Goal: Task Accomplishment & Management: Manage account settings

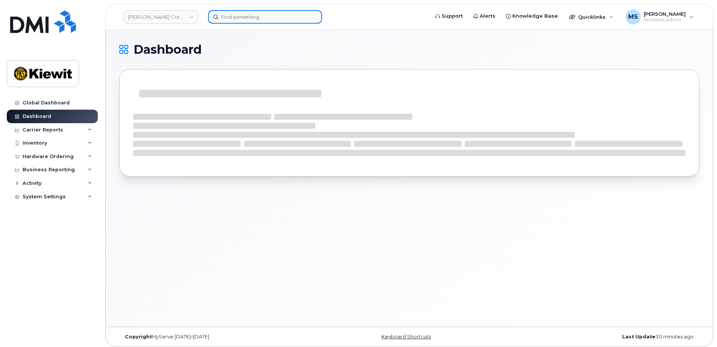
click at [289, 15] on input at bounding box center [265, 17] width 114 height 14
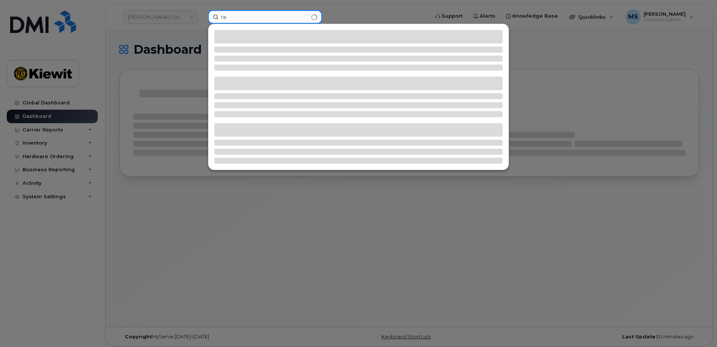
type input "r"
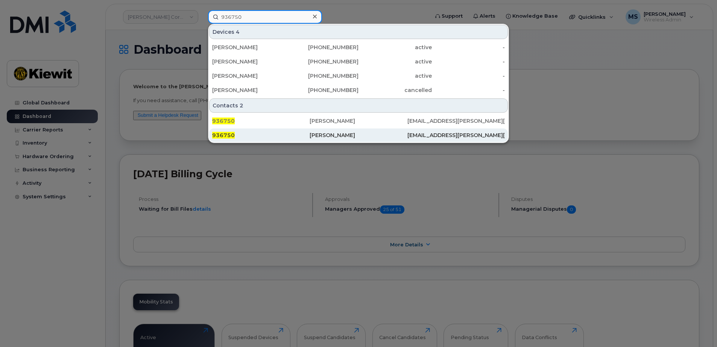
type input "936750"
click at [341, 138] on div "[PERSON_NAME]" at bounding box center [357, 136] width 97 height 8
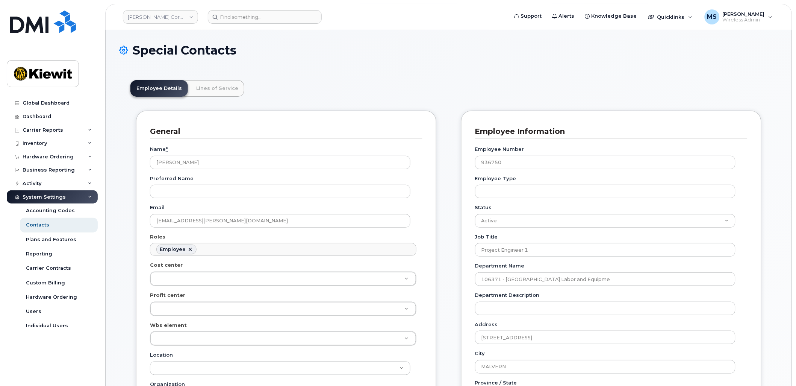
scroll to position [25, 0]
click at [220, 95] on link "Lines of Service" at bounding box center [217, 88] width 54 height 17
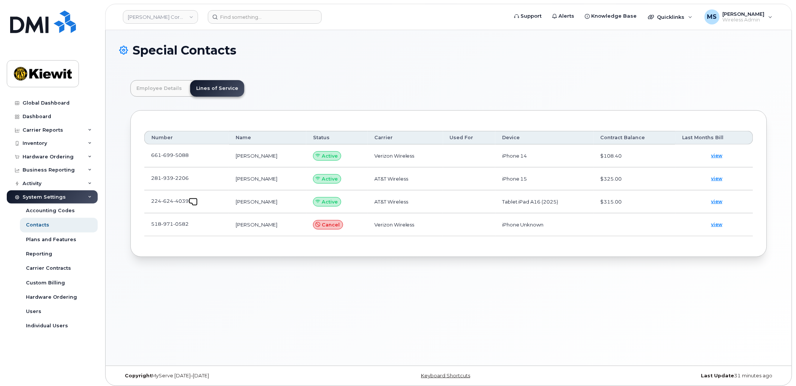
click at [193, 204] on span at bounding box center [195, 203] width 6 height 6
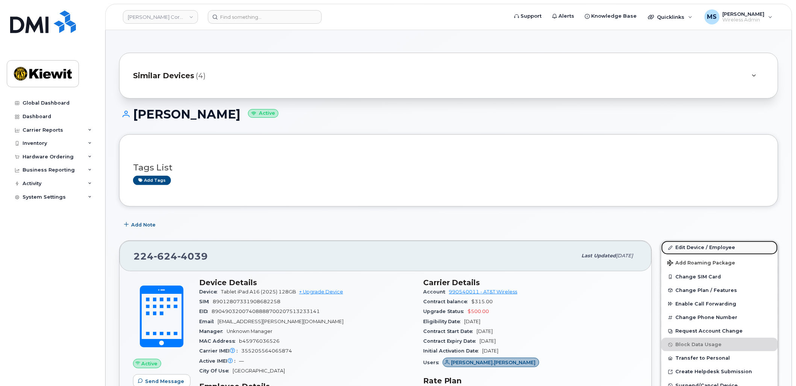
click at [713, 247] on link "Edit Device / Employee" at bounding box center [720, 248] width 117 height 14
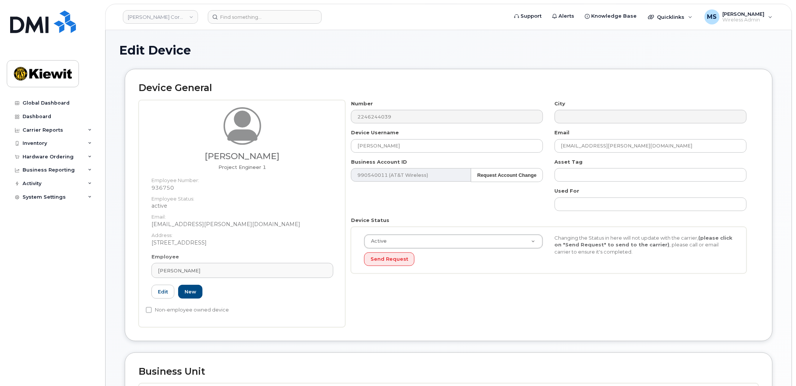
scroll to position [209, 0]
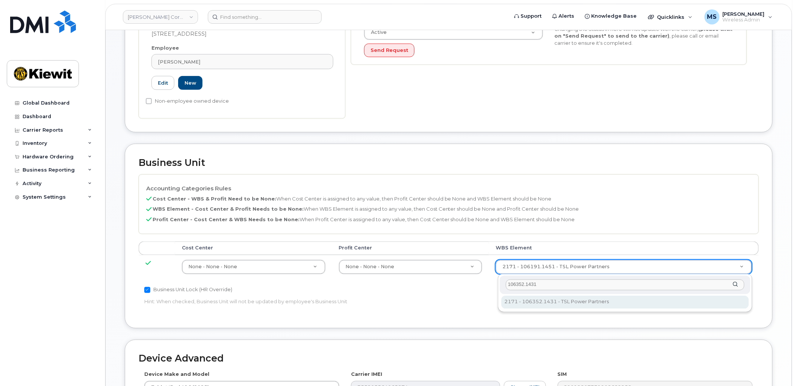
type input "106352.1431"
type input "35263931"
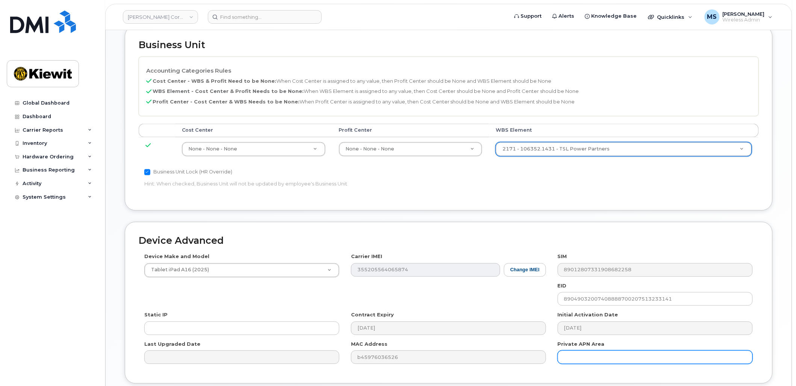
scroll to position [387, 0]
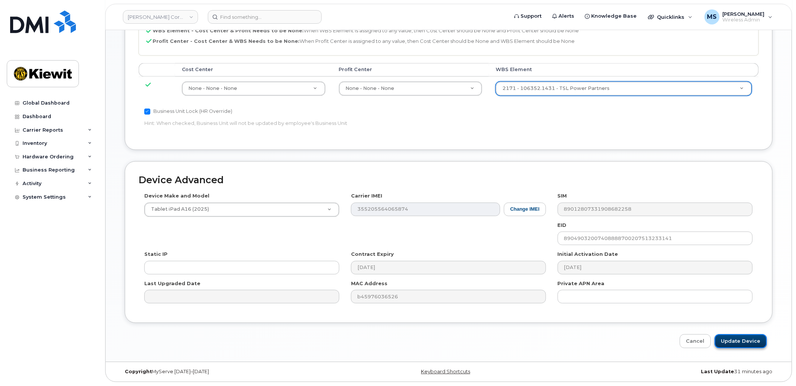
click at [728, 341] on input "Update Device" at bounding box center [741, 341] width 52 height 14
type input "Saving..."
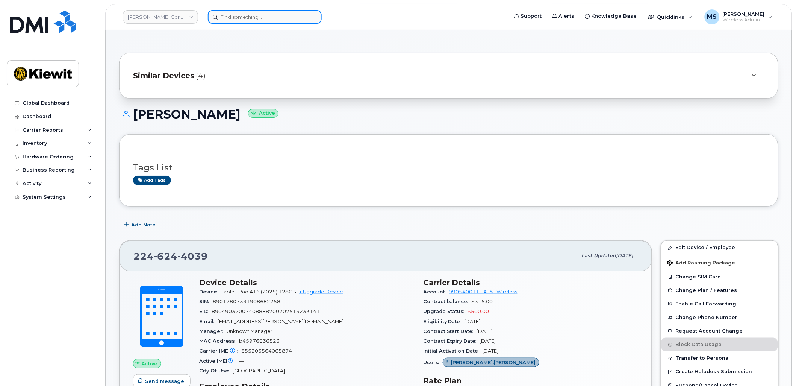
click at [310, 17] on div at bounding box center [265, 17] width 114 height 14
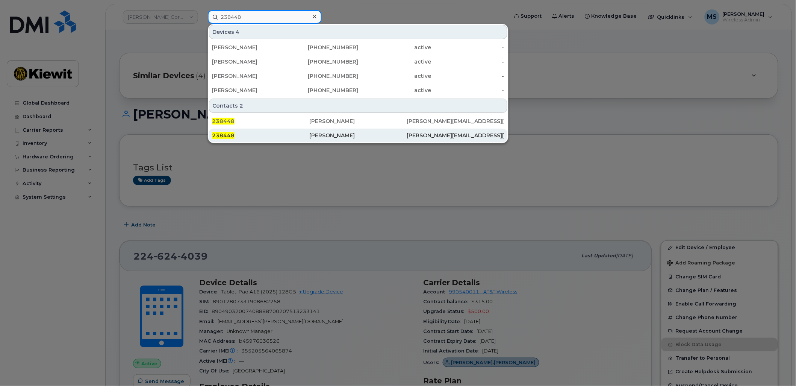
type input "238448"
click at [310, 137] on div "[PERSON_NAME]" at bounding box center [357, 136] width 97 height 8
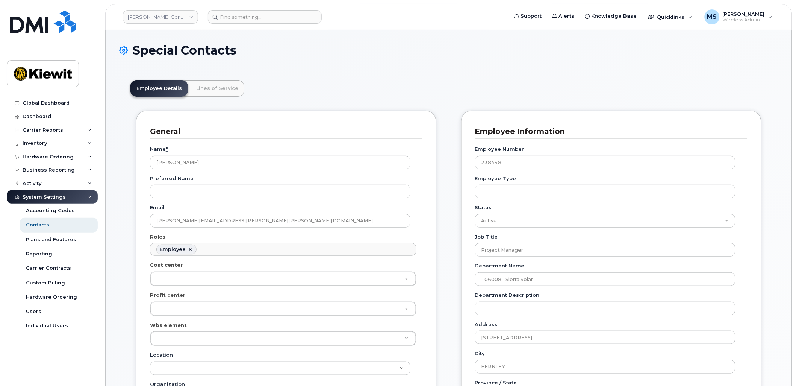
scroll to position [23, 0]
click at [215, 80] on link "Lines of Service" at bounding box center [217, 88] width 54 height 17
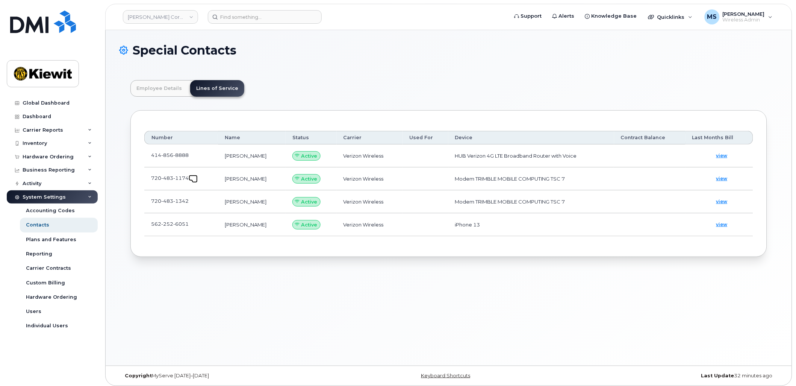
click at [194, 178] on span at bounding box center [195, 180] width 6 height 6
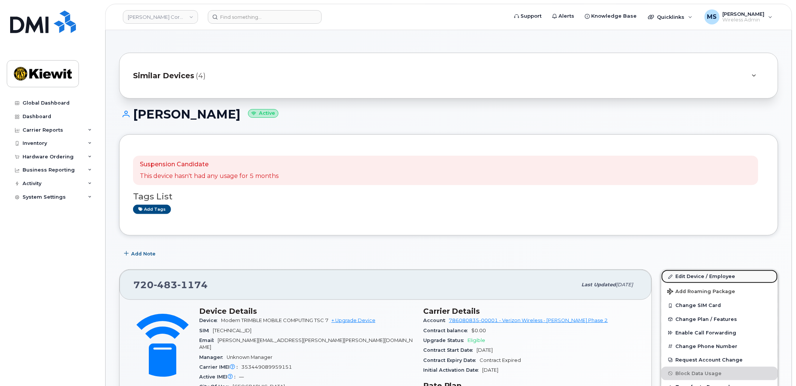
click at [691, 278] on link "Edit Device / Employee" at bounding box center [720, 277] width 117 height 14
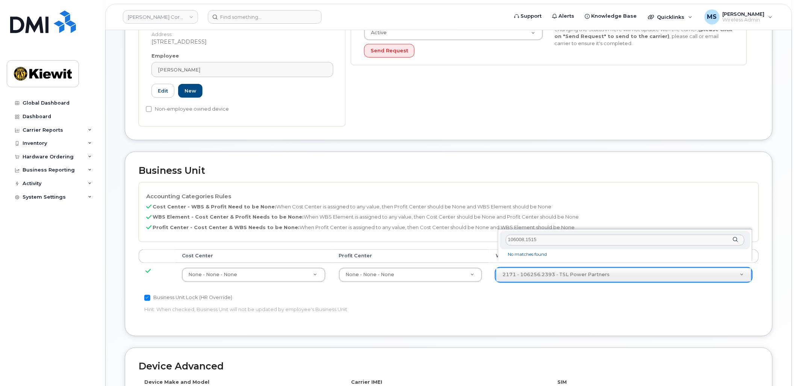
scroll to position [209, 0]
type input "106008.1515"
type input "29893704"
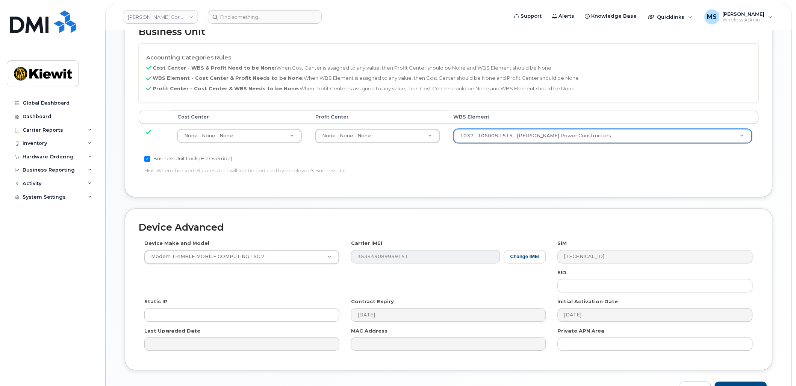
scroll to position [376, 0]
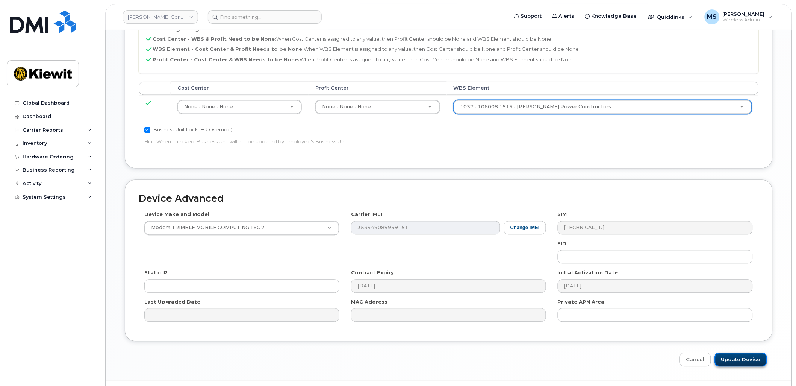
click at [747, 355] on input "Update Device" at bounding box center [741, 360] width 52 height 14
type input "Saving..."
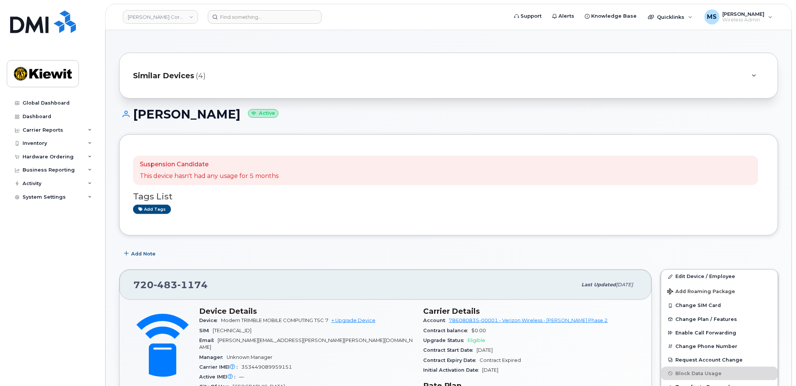
click at [193, 78] on span "Similar Devices" at bounding box center [163, 75] width 61 height 11
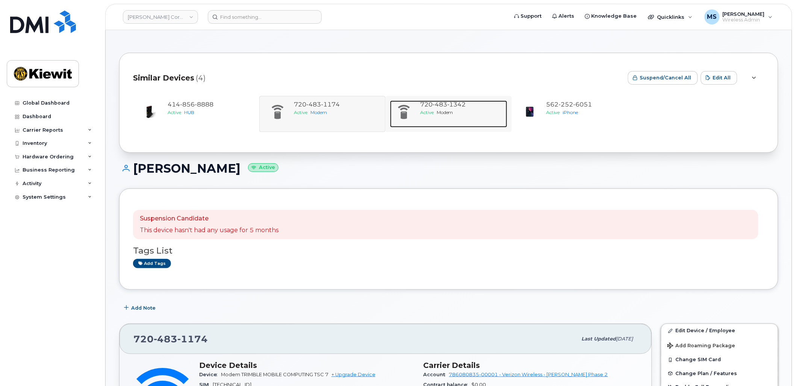
click at [431, 109] on span "Active" at bounding box center [427, 112] width 14 height 6
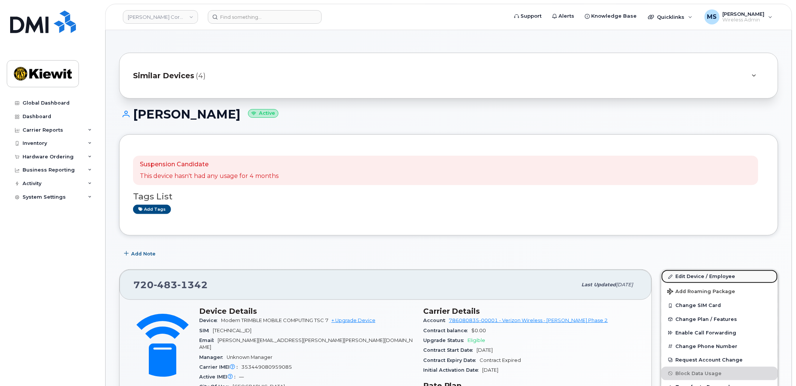
click at [707, 272] on link "Edit Device / Employee" at bounding box center [720, 277] width 117 height 14
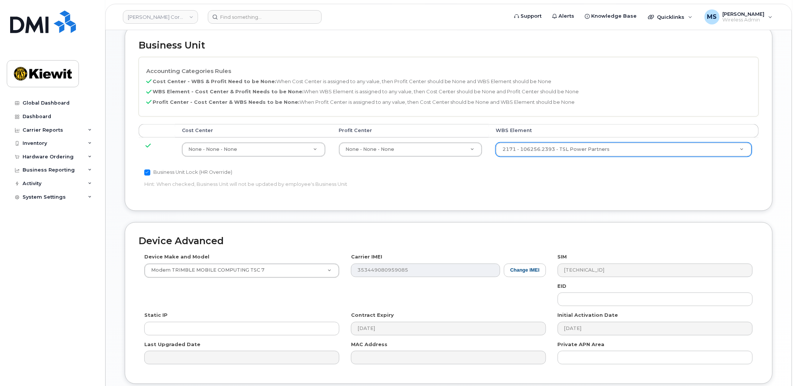
scroll to position [334, 0]
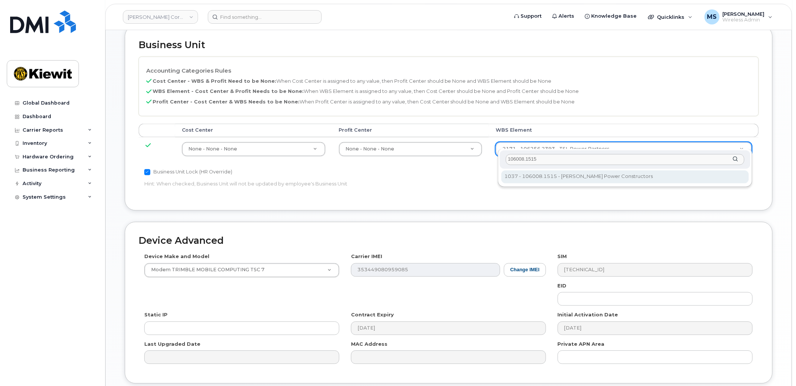
type input "106008.1515"
type input "29893704"
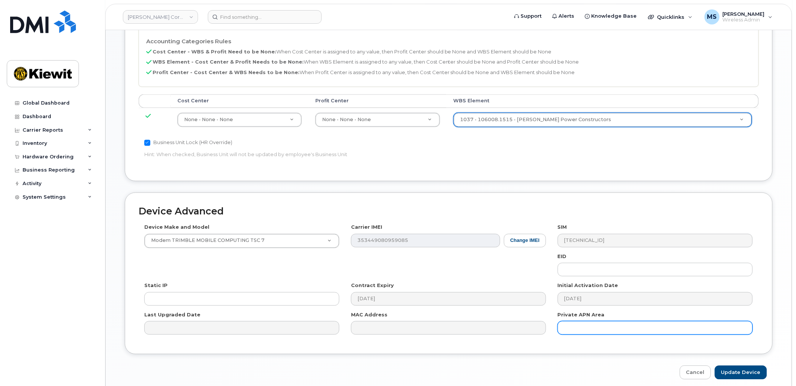
scroll to position [387, 0]
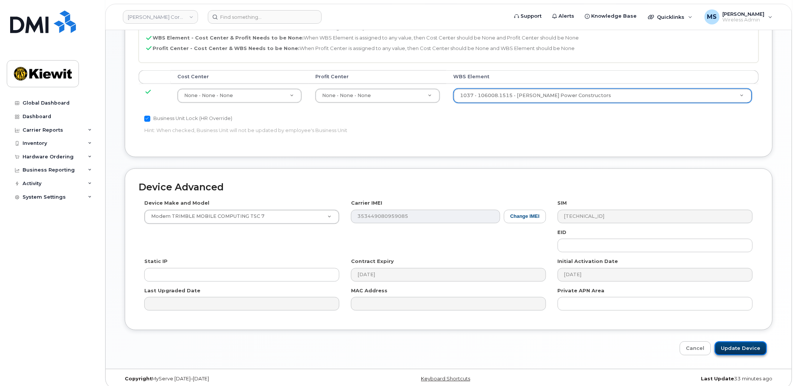
click at [750, 343] on input "Update Device" at bounding box center [741, 348] width 52 height 14
type input "Saving..."
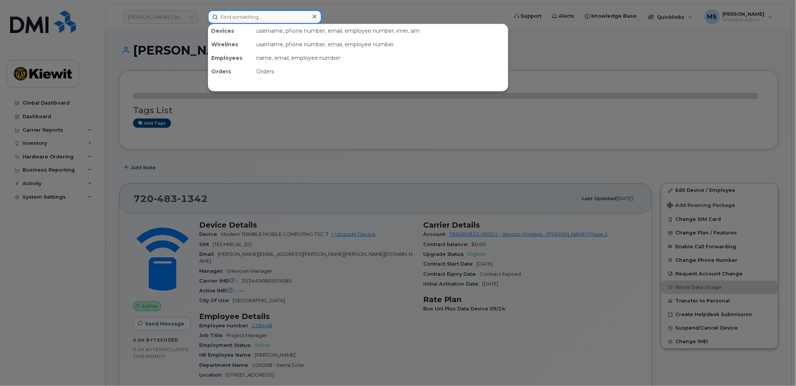
click at [252, 16] on input at bounding box center [265, 17] width 114 height 14
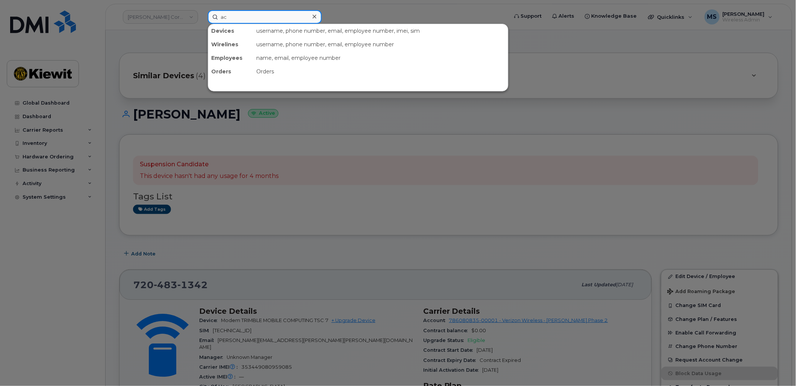
type input "a"
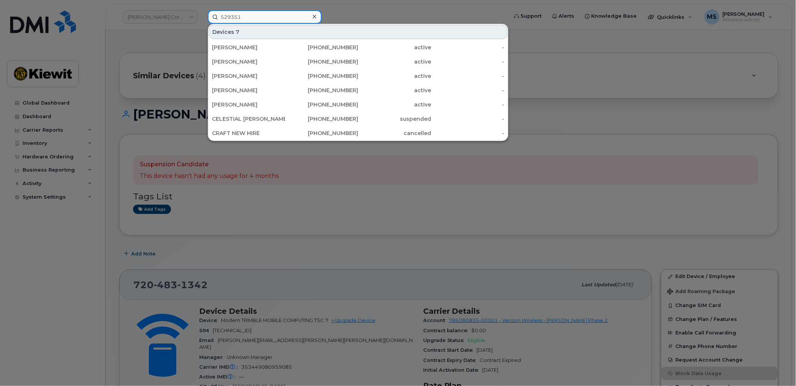
click at [237, 18] on input "529351" at bounding box center [265, 17] width 114 height 14
type input "5"
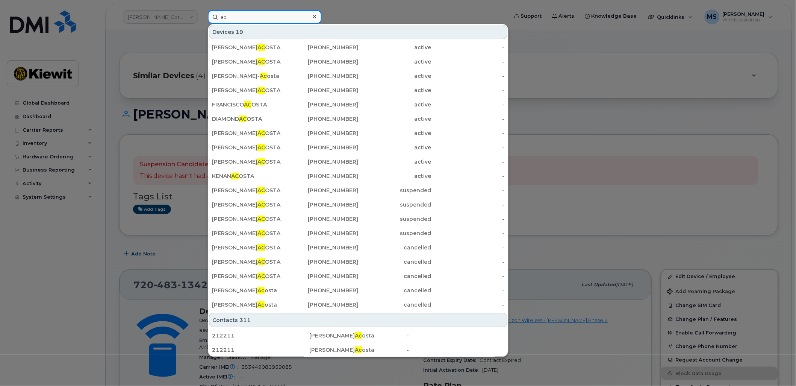
type input "a"
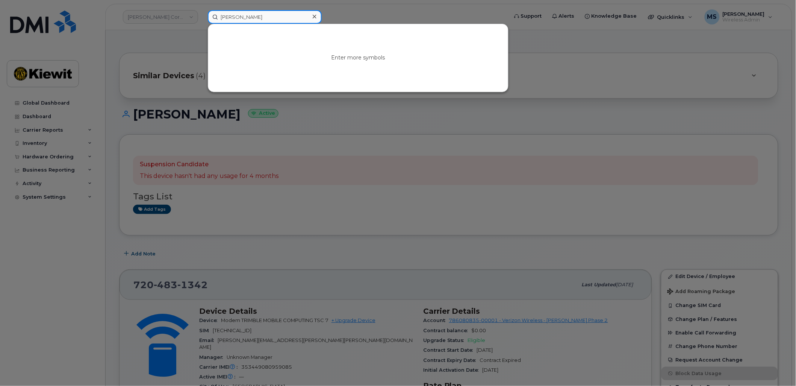
type input "[PERSON_NAME]"
drag, startPoint x: 245, startPoint y: 20, endPoint x: 214, endPoint y: 15, distance: 30.7
click at [214, 15] on input "[PERSON_NAME]" at bounding box center [265, 17] width 114 height 14
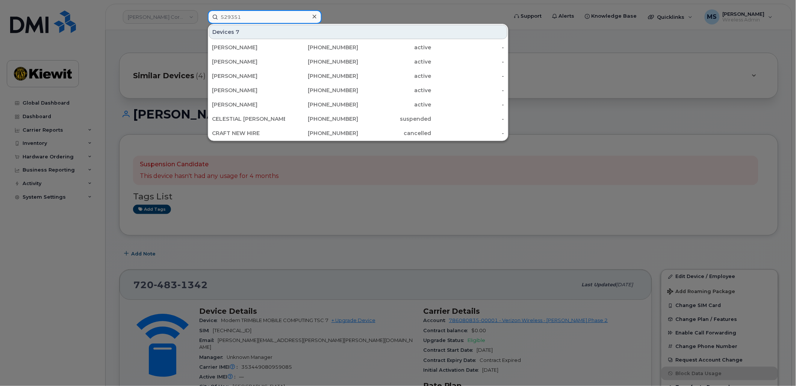
type input "529351"
click at [227, 30] on div "Devices 7" at bounding box center [358, 32] width 299 height 14
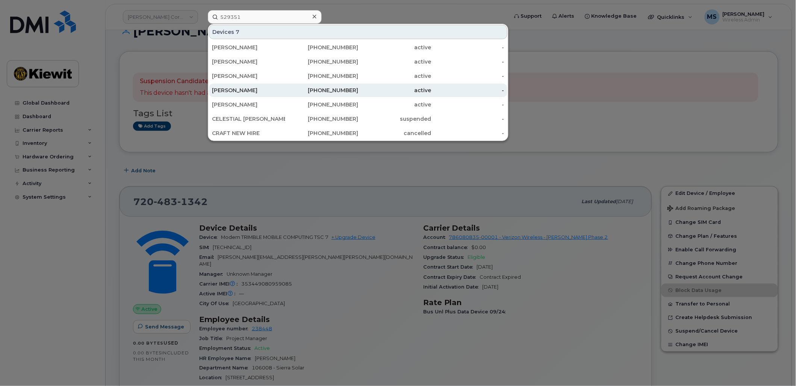
scroll to position [83, 0]
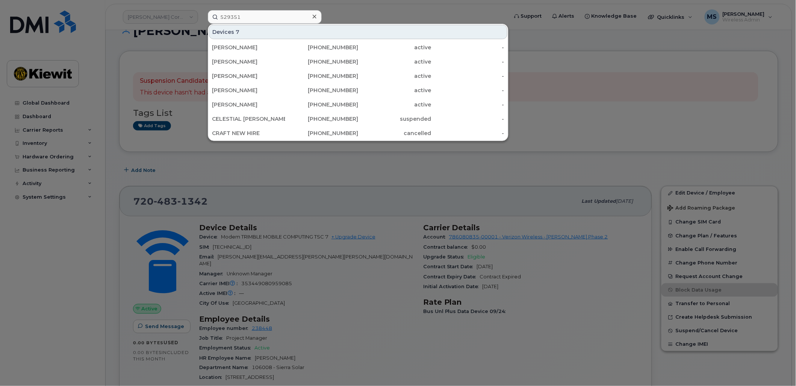
click at [362, 197] on div at bounding box center [398, 193] width 796 height 386
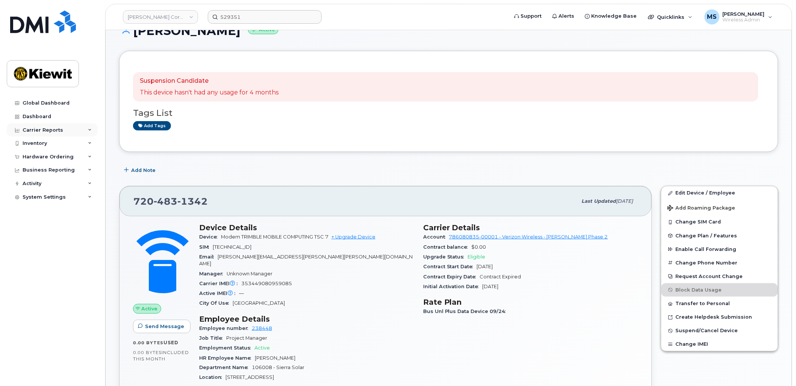
click at [43, 130] on div "Carrier Reports" at bounding box center [43, 130] width 41 height 6
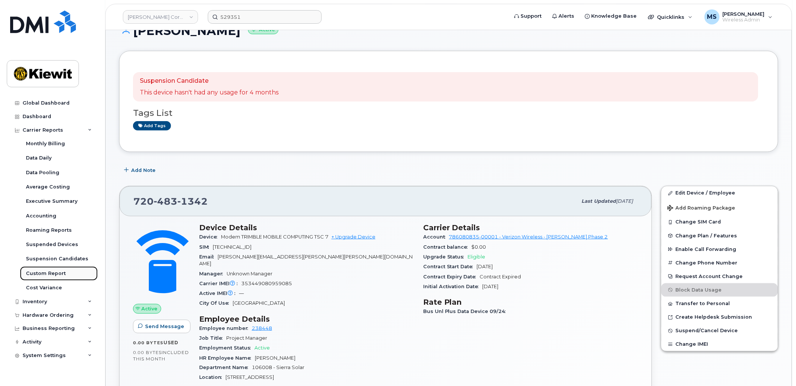
click at [52, 270] on div "Custom Report" at bounding box center [46, 273] width 40 height 7
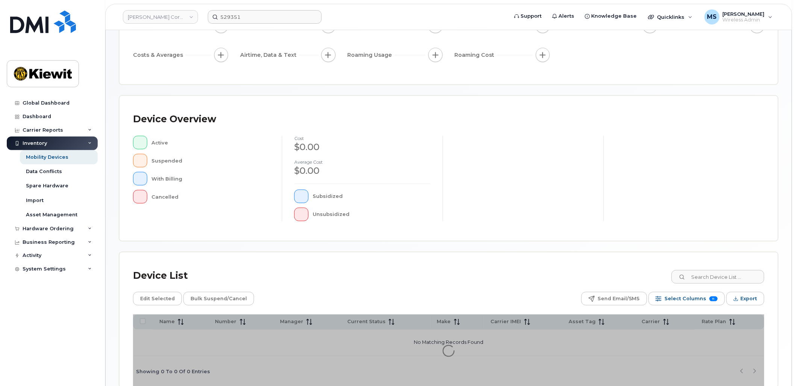
scroll to position [144, 0]
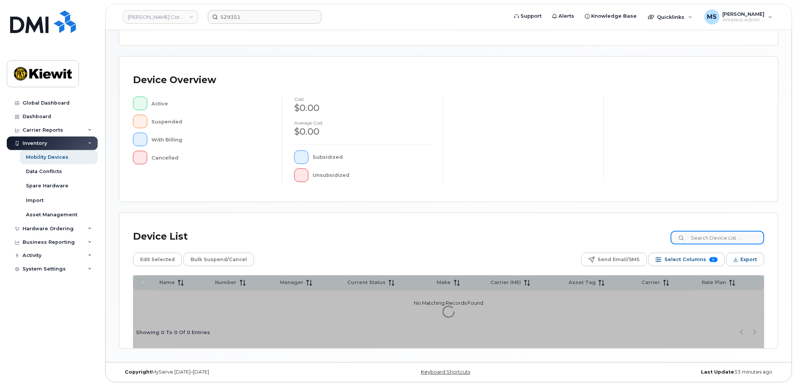
click at [718, 236] on input at bounding box center [718, 238] width 94 height 14
type input "105185"
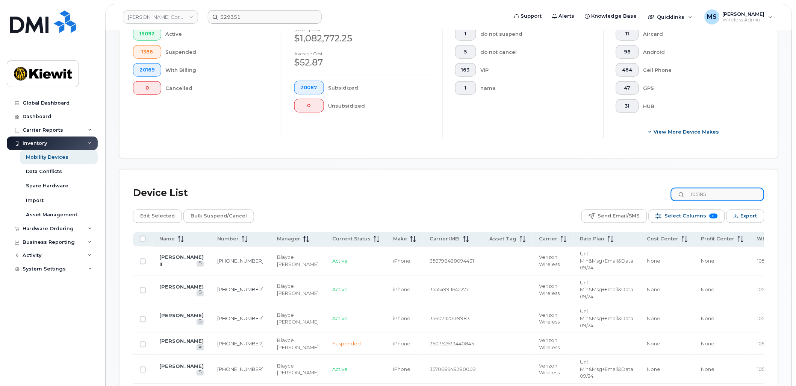
scroll to position [247, 0]
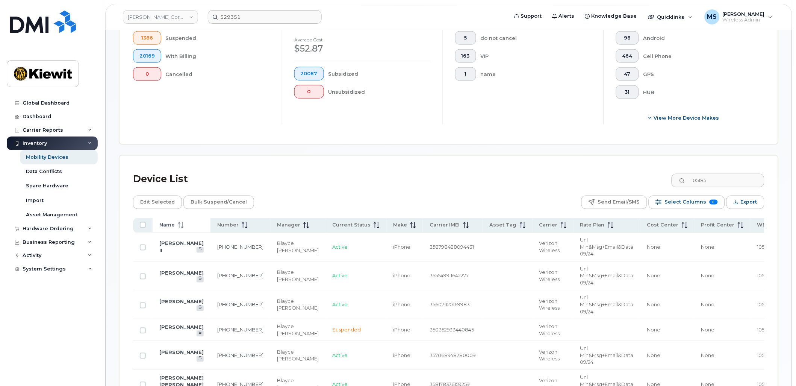
click at [157, 226] on th "Name" at bounding box center [182, 225] width 58 height 15
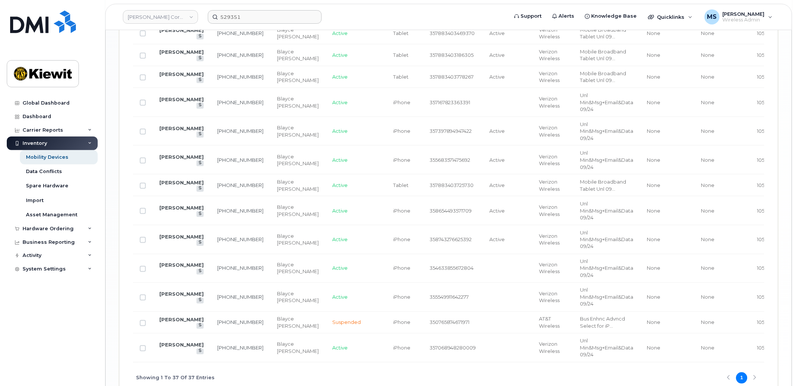
scroll to position [1007, 0]
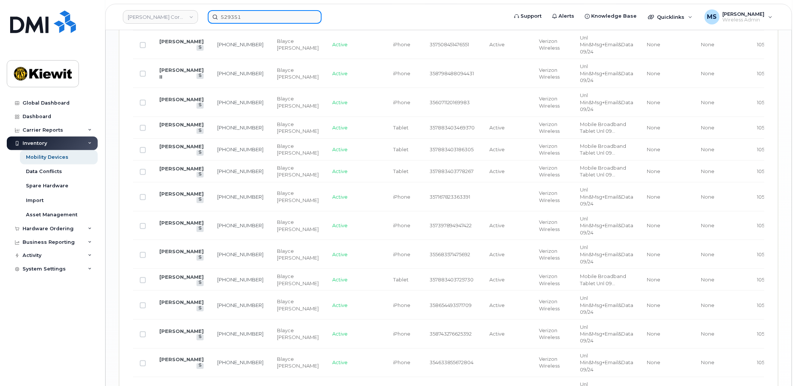
drag, startPoint x: 245, startPoint y: 17, endPoint x: 217, endPoint y: 20, distance: 27.5
click at [217, 20] on input "529351" at bounding box center [265, 17] width 114 height 14
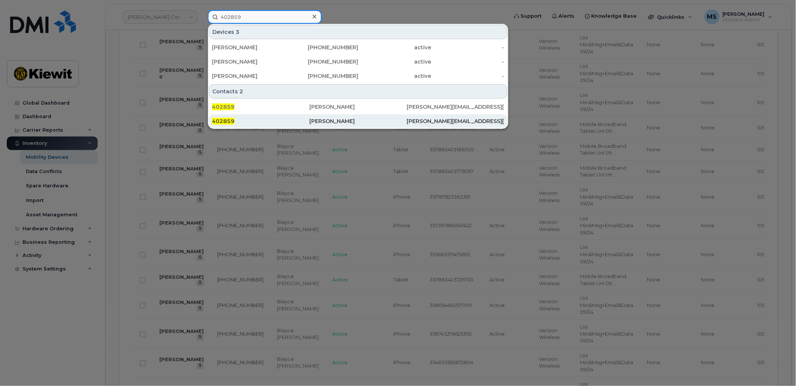
type input "402859"
drag, startPoint x: 347, startPoint y: 115, endPoint x: 353, endPoint y: 116, distance: 6.0
click at [347, 115] on div "[PERSON_NAME]" at bounding box center [357, 121] width 97 height 14
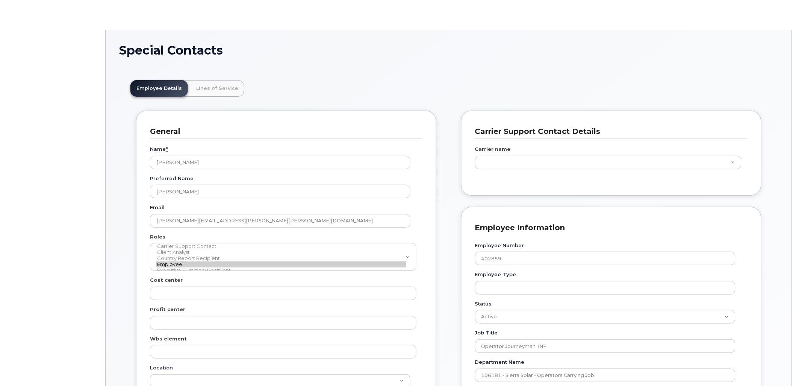
scroll to position [23, 0]
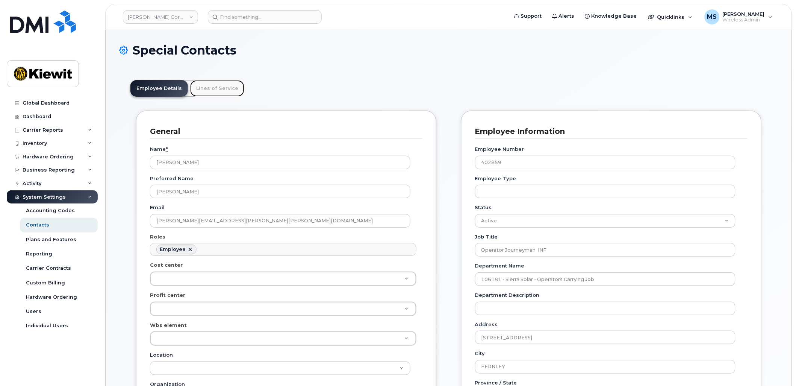
click at [218, 88] on link "Lines of Service" at bounding box center [217, 88] width 54 height 17
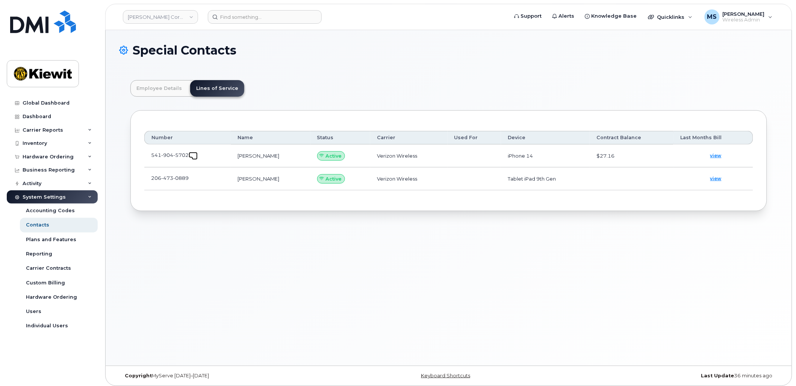
click at [193, 156] on span at bounding box center [195, 157] width 6 height 6
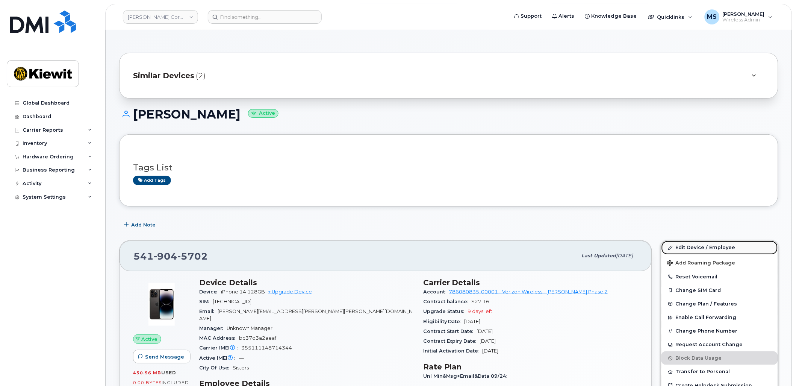
click at [690, 247] on link "Edit Device / Employee" at bounding box center [720, 248] width 117 height 14
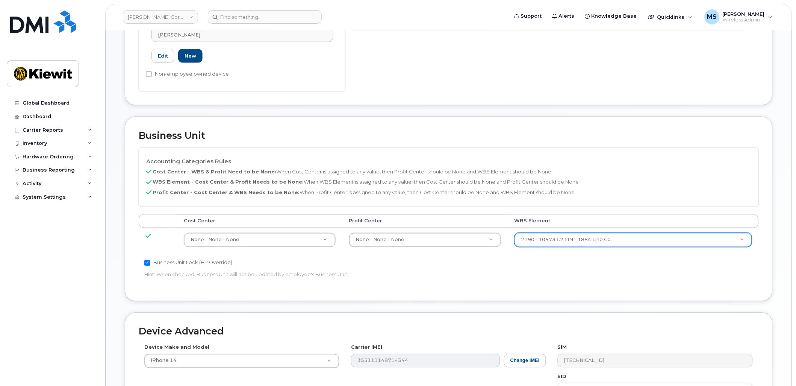
scroll to position [250, 0]
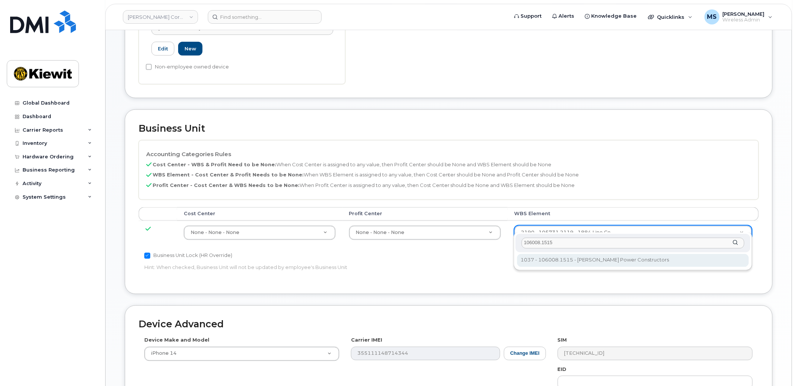
type input "106008.1515"
type input "29893704"
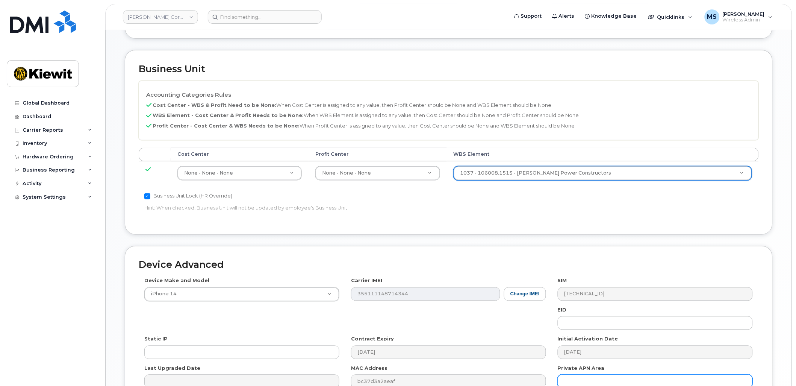
scroll to position [387, 0]
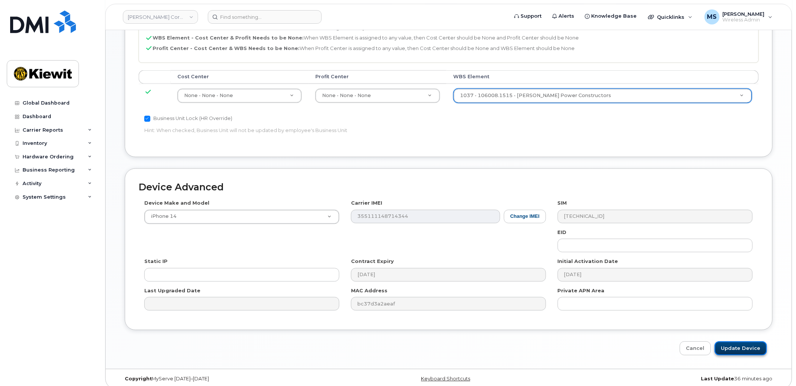
click at [742, 341] on input "Update Device" at bounding box center [741, 348] width 52 height 14
type input "Saving..."
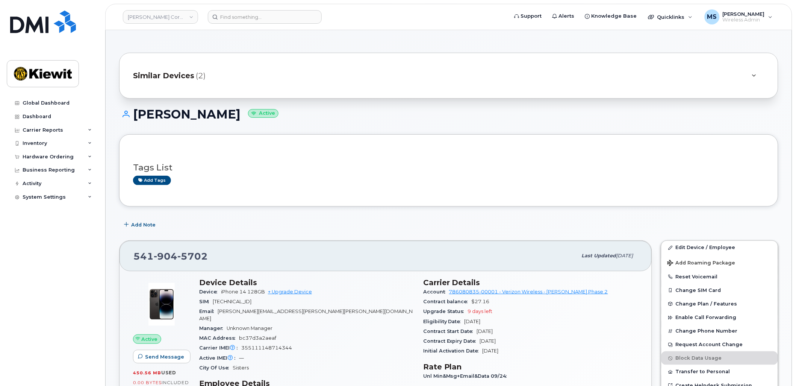
click at [205, 74] on span "(2)" at bounding box center [201, 75] width 10 height 11
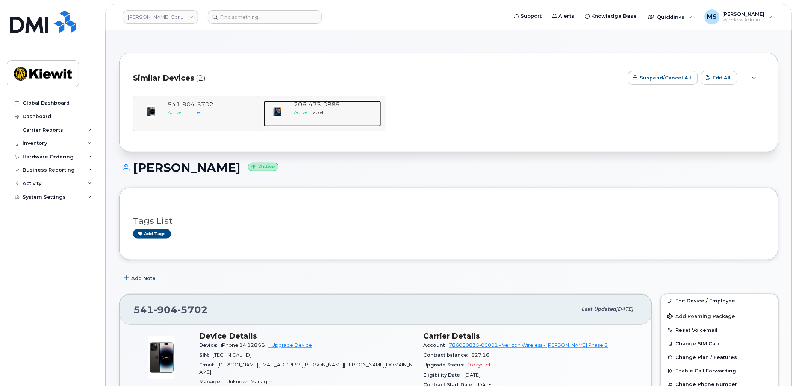
click at [311, 107] on span "473" at bounding box center [313, 104] width 15 height 7
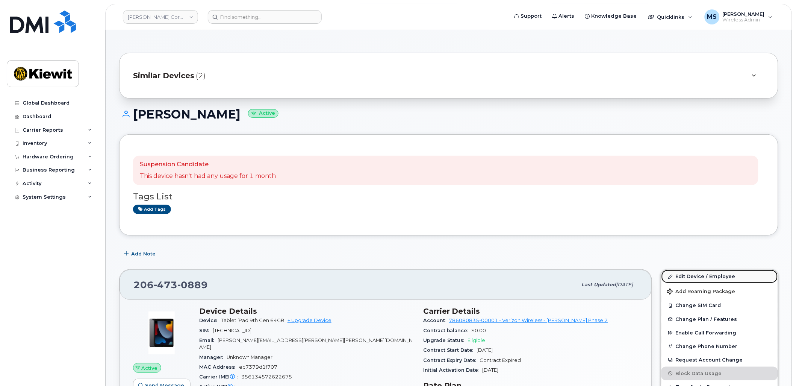
click at [711, 275] on link "Edit Device / Employee" at bounding box center [720, 277] width 117 height 14
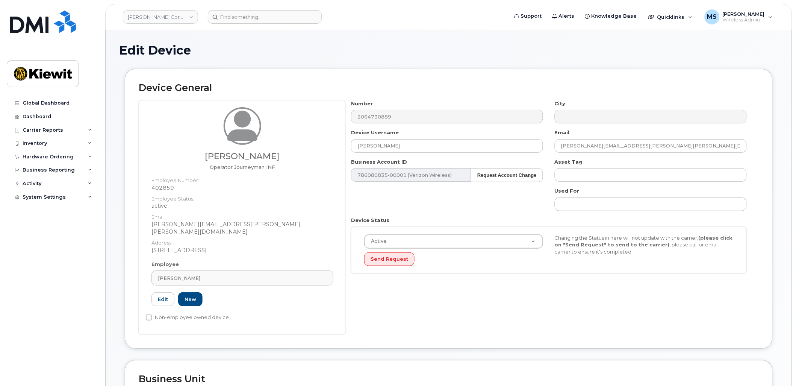
drag, startPoint x: 291, startPoint y: 158, endPoint x: 208, endPoint y: 158, distance: 83.1
click at [208, 158] on h3 "[PERSON_NAME]" at bounding box center [243, 156] width 182 height 9
copy h3 "[PERSON_NAME]"
drag, startPoint x: 337, startPoint y: 147, endPoint x: 320, endPoint y: 147, distance: 16.9
click at [319, 147] on div "Alexander Morse Operator Journeyman INF Employee Number: 402859 Employee Status…" at bounding box center [449, 217] width 620 height 235
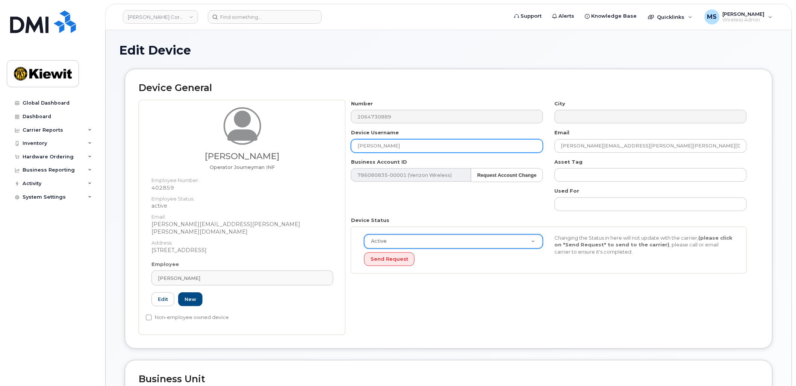
paste input "[PERSON_NAME]"
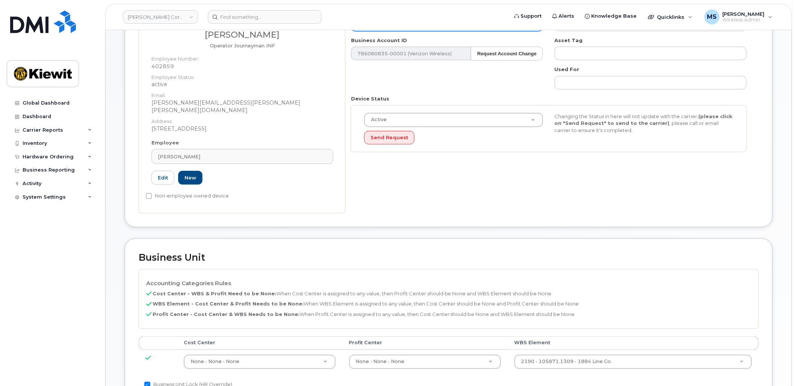
scroll to position [167, 0]
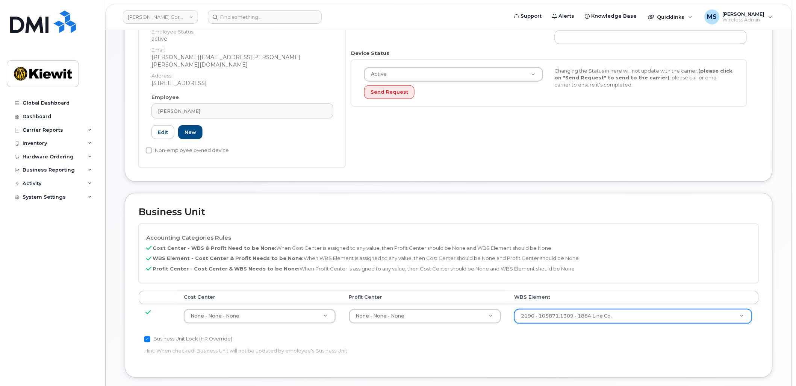
type input "[PERSON_NAME]"
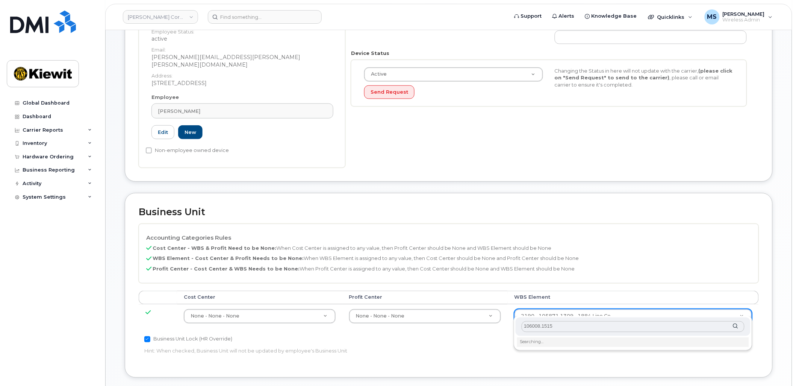
type input "106008.1515"
type input "29893704"
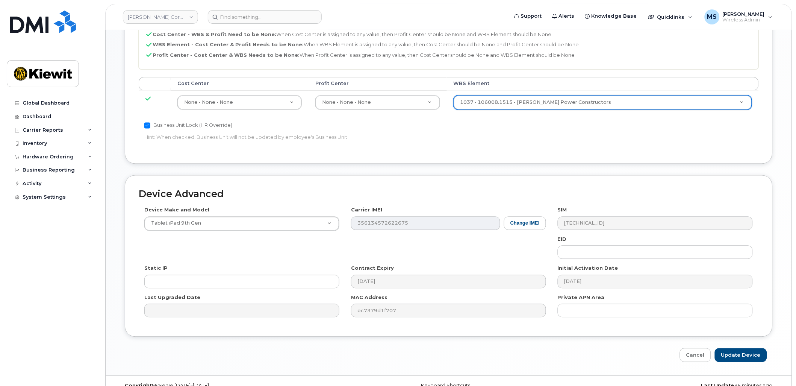
scroll to position [387, 0]
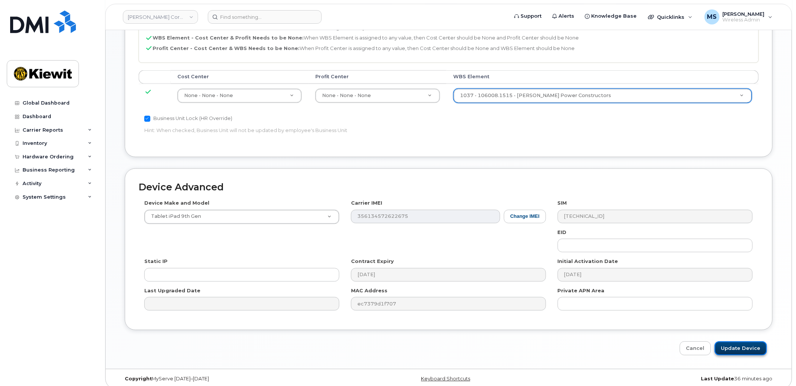
click at [747, 346] on input "Update Device" at bounding box center [741, 348] width 52 height 14
type input "Saving..."
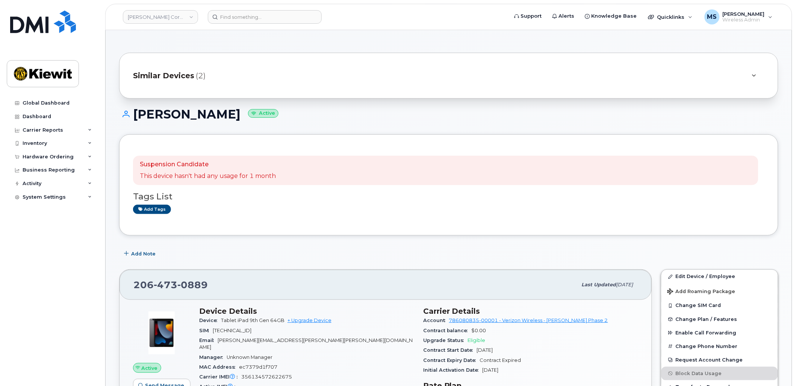
click at [196, 89] on div "Similar Devices (2)" at bounding box center [449, 76] width 660 height 46
click at [194, 80] on div "Similar Devices (2)" at bounding box center [438, 76] width 611 height 18
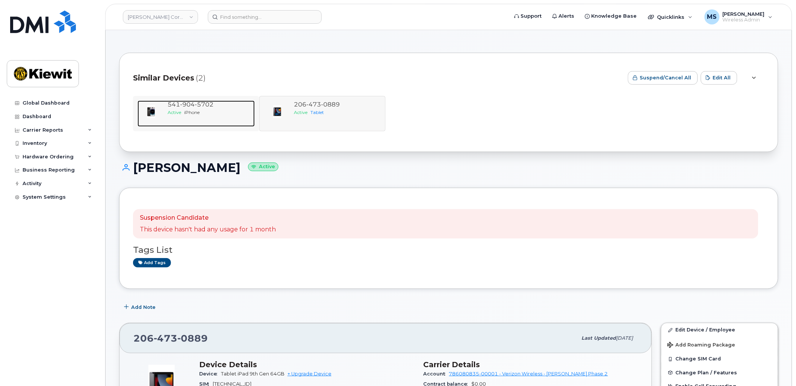
click at [190, 121] on div "541 904 5702 Active iPhone" at bounding box center [210, 113] width 90 height 26
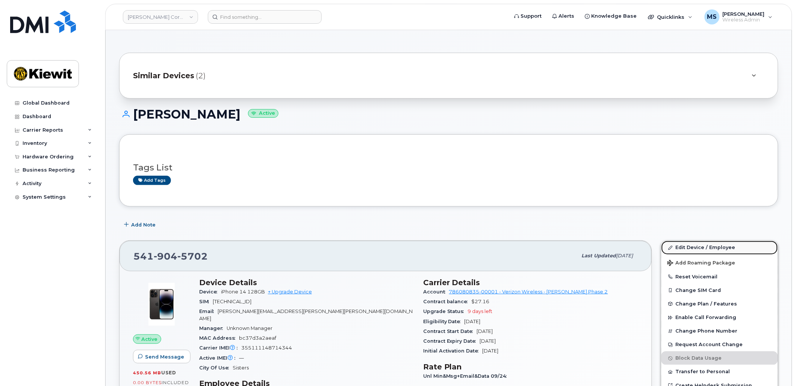
click at [707, 249] on link "Edit Device / Employee" at bounding box center [720, 248] width 117 height 14
